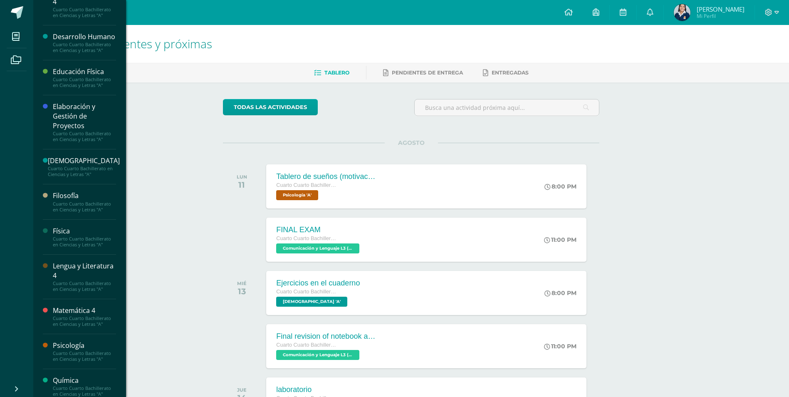
scroll to position [166, 0]
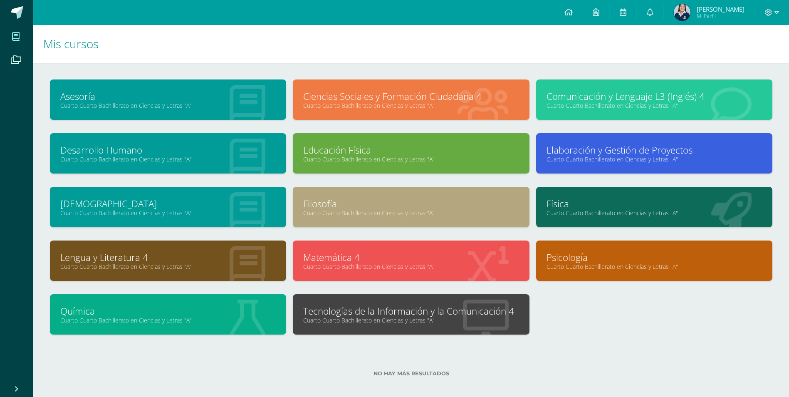
click at [474, 297] on div at bounding box center [485, 315] width 87 height 56
click at [474, 302] on icon at bounding box center [486, 320] width 46 height 41
click at [456, 312] on link "Tecnologías de la Información y la Comunicación 4" at bounding box center [410, 311] width 215 height 13
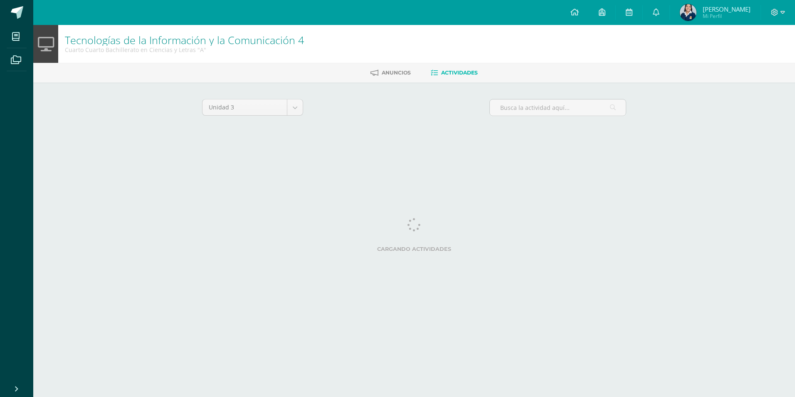
click at [428, 155] on html "Mis cursos Archivos Cerrar panel Asesoría Cuarto Cuarto Bachillerato en Ciencia…" at bounding box center [397, 77] width 795 height 155
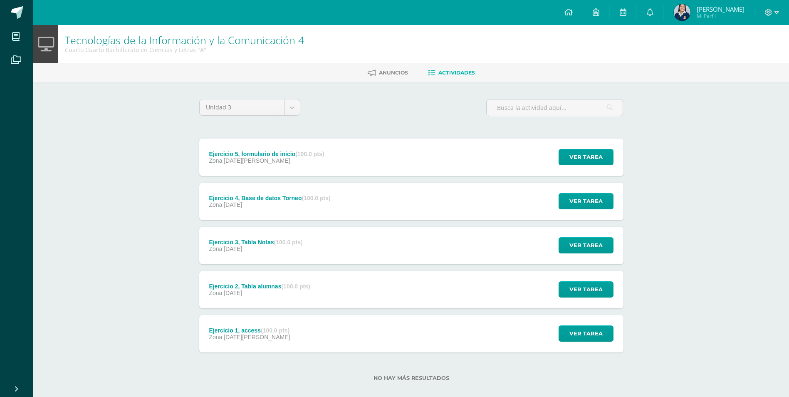
click at [546, 335] on div "Ejercicio 1, access (100.0 pts) Zona [DATE][PERSON_NAME] Ver tarea Ejercicio 1,…" at bounding box center [411, 333] width 424 height 37
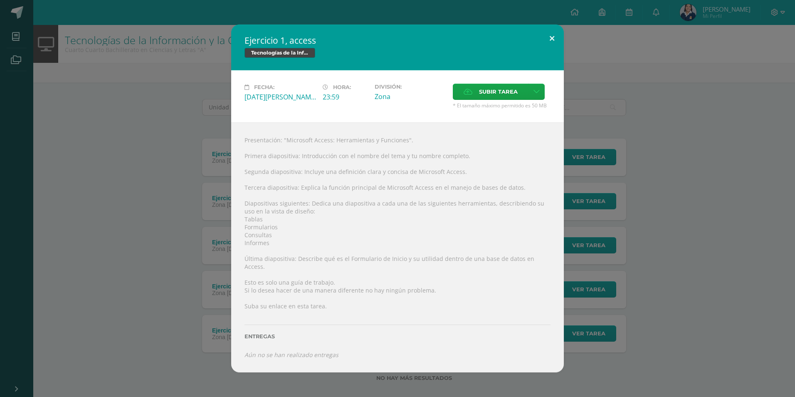
click at [550, 40] on button at bounding box center [552, 39] width 24 height 28
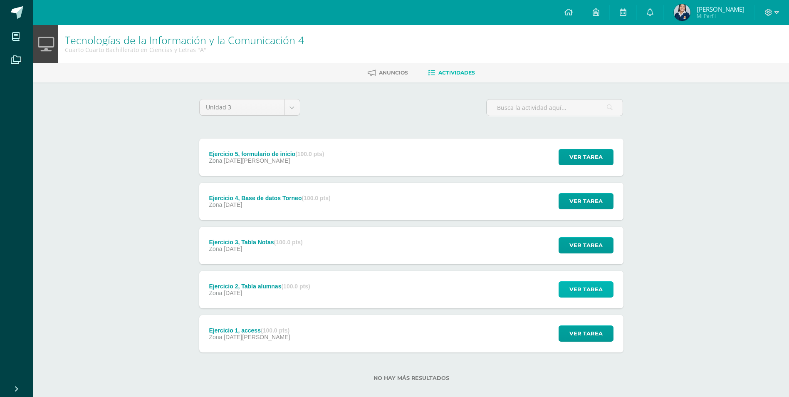
click at [609, 292] on button "Ver tarea" at bounding box center [586, 289] width 55 height 16
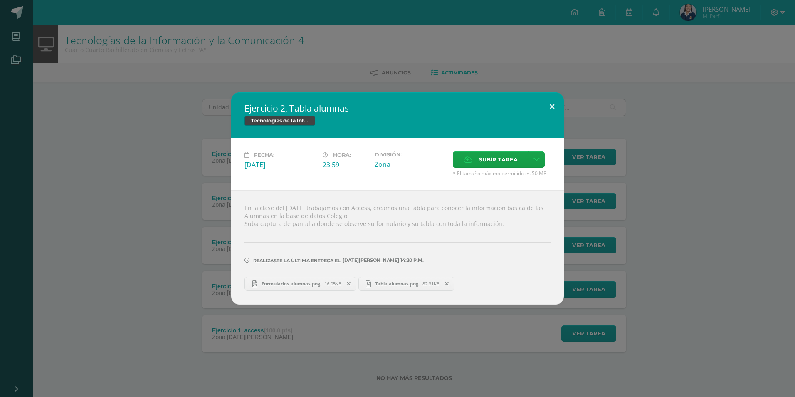
click at [556, 107] on button at bounding box center [552, 106] width 24 height 28
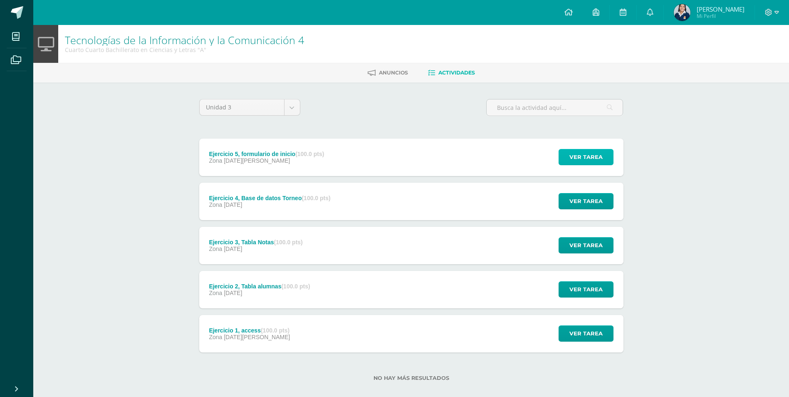
click at [592, 151] on span "Ver tarea" at bounding box center [585, 156] width 33 height 15
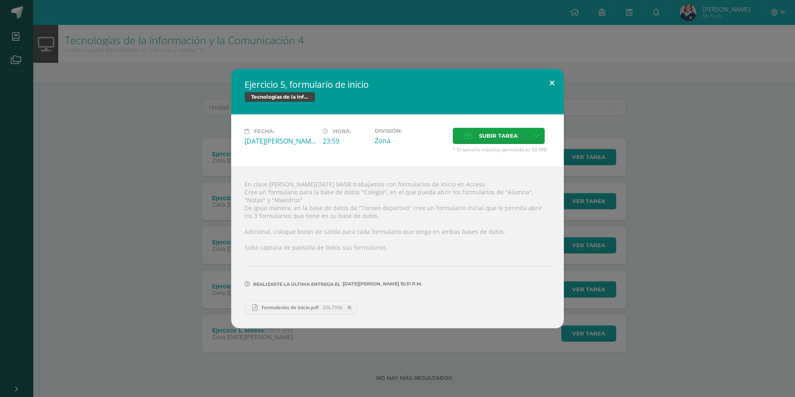
click at [558, 82] on button at bounding box center [552, 83] width 24 height 28
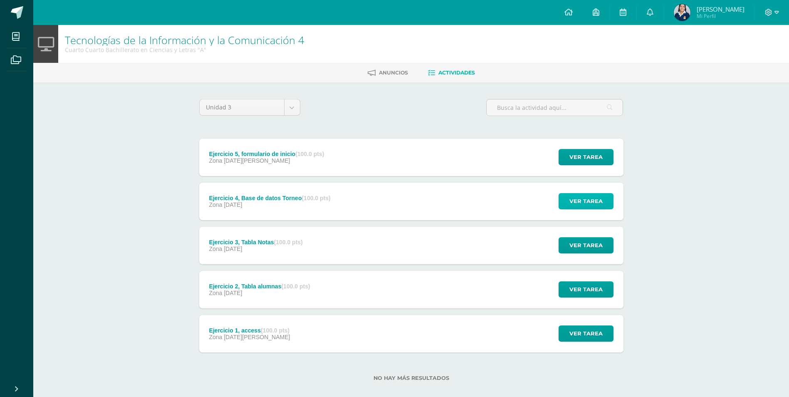
click at [584, 203] on span "Ver tarea" at bounding box center [585, 200] width 33 height 15
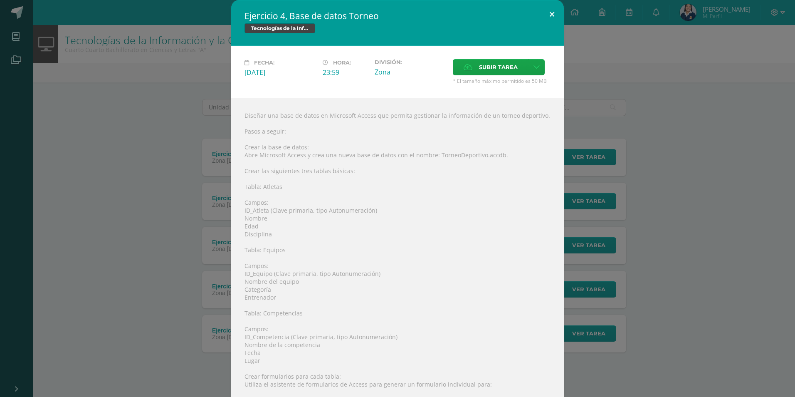
click at [548, 17] on button at bounding box center [552, 14] width 24 height 28
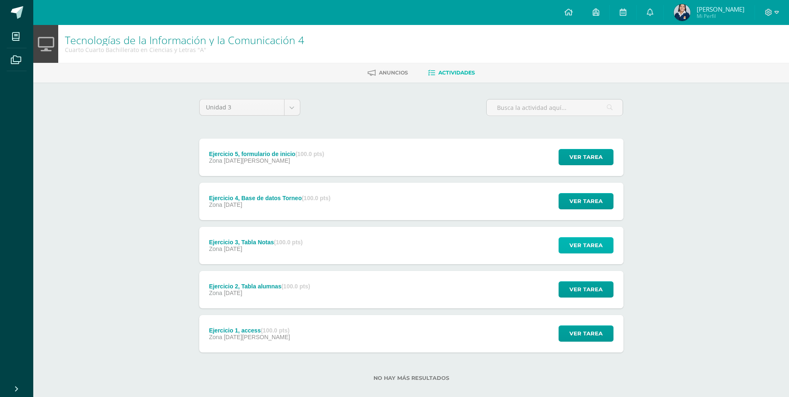
click at [590, 249] on span "Ver tarea" at bounding box center [585, 245] width 33 height 15
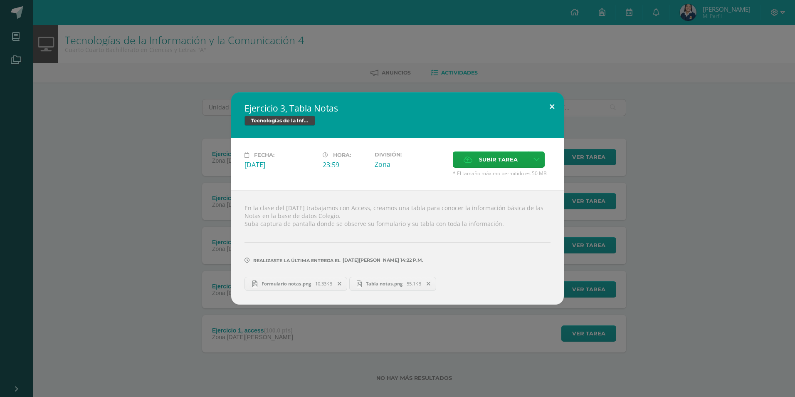
click at [554, 102] on button at bounding box center [552, 106] width 24 height 28
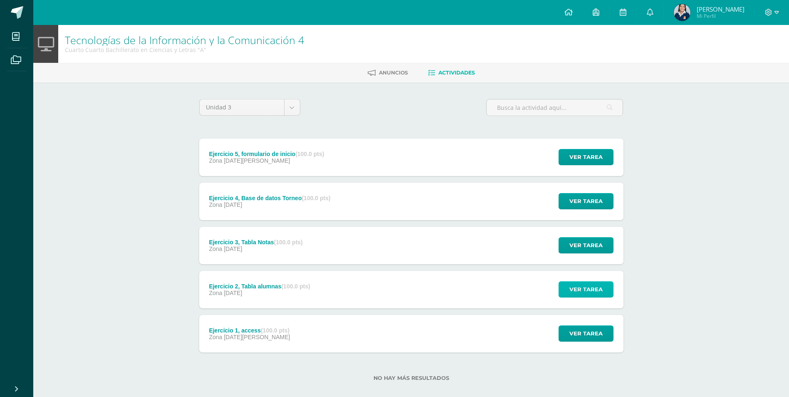
click at [581, 286] on span "Ver tarea" at bounding box center [585, 289] width 33 height 15
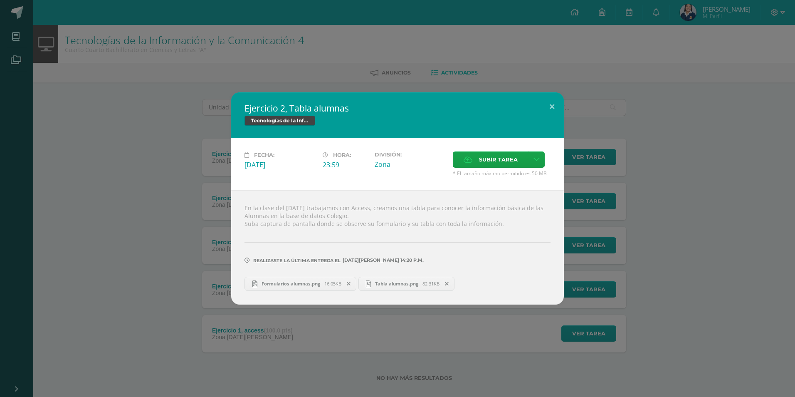
click at [728, 240] on div "Ejercicio 2, Tabla alumnas Tecnologías de la Información y la Comunicación 4 Fe…" at bounding box center [397, 198] width 789 height 212
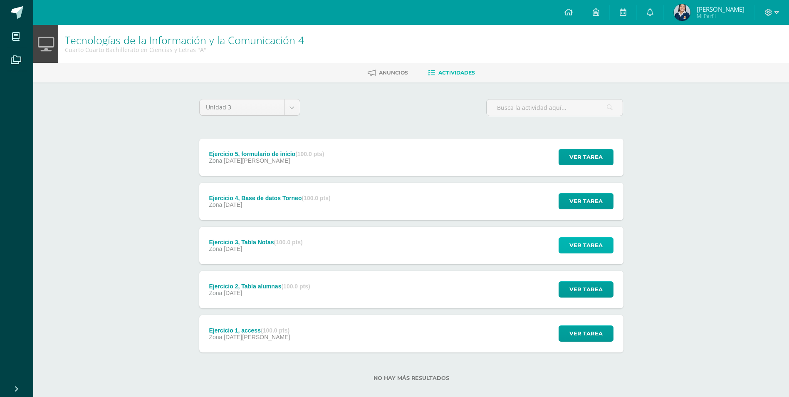
click at [605, 243] on button "Ver tarea" at bounding box center [586, 245] width 55 height 16
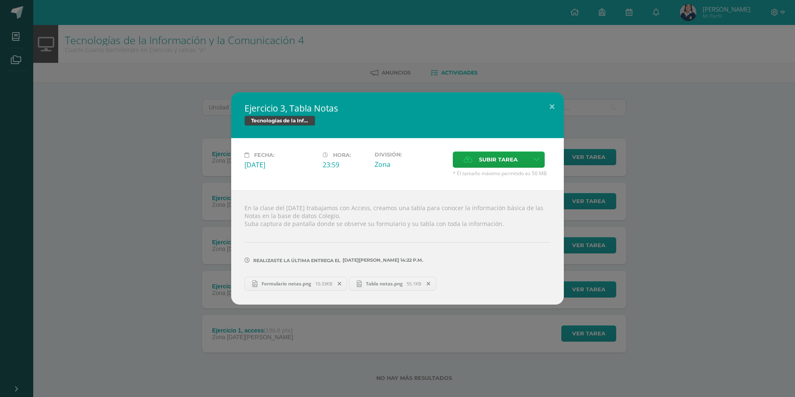
click at [687, 242] on div "Ejercicio 3, Tabla Notas Tecnologías de la Información y la Comunicación 4 Fech…" at bounding box center [397, 198] width 789 height 212
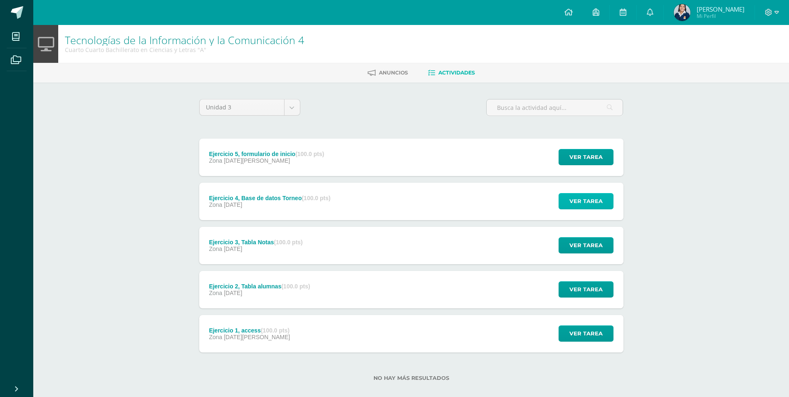
click at [607, 201] on button "Ver tarea" at bounding box center [586, 201] width 55 height 16
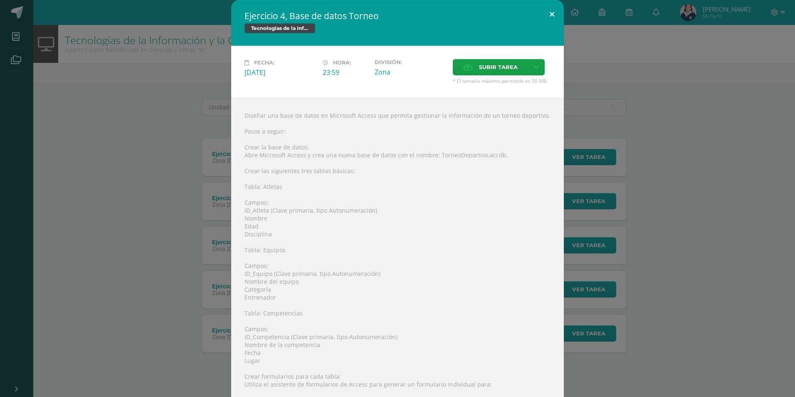
click at [546, 12] on button at bounding box center [552, 14] width 24 height 28
